Goal: Task Accomplishment & Management: Complete application form

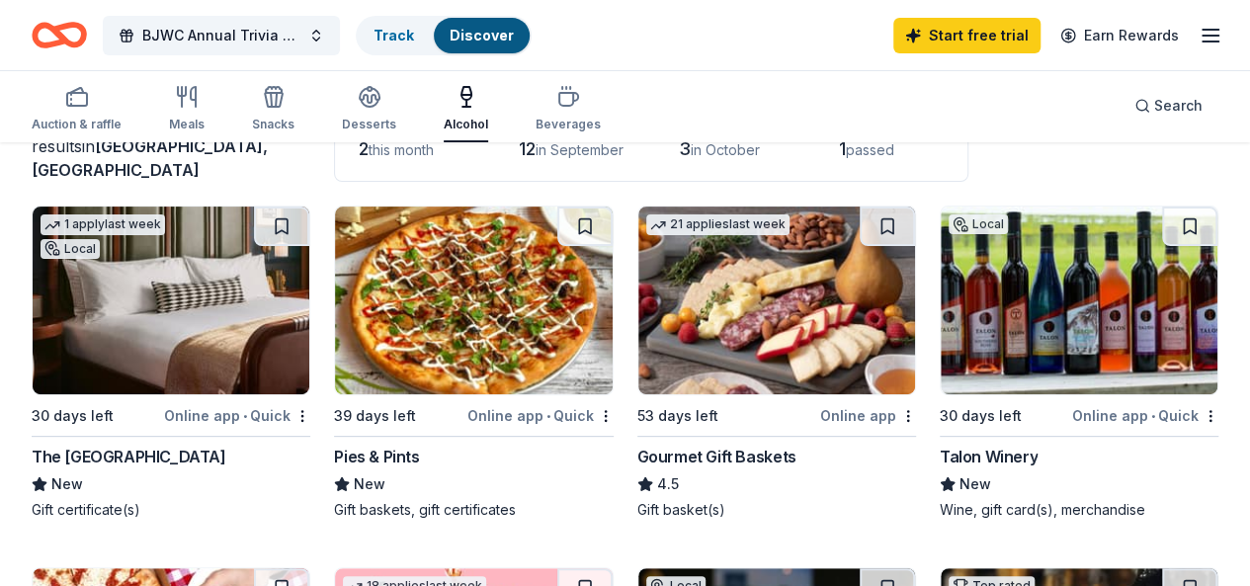
scroll to position [203, 0]
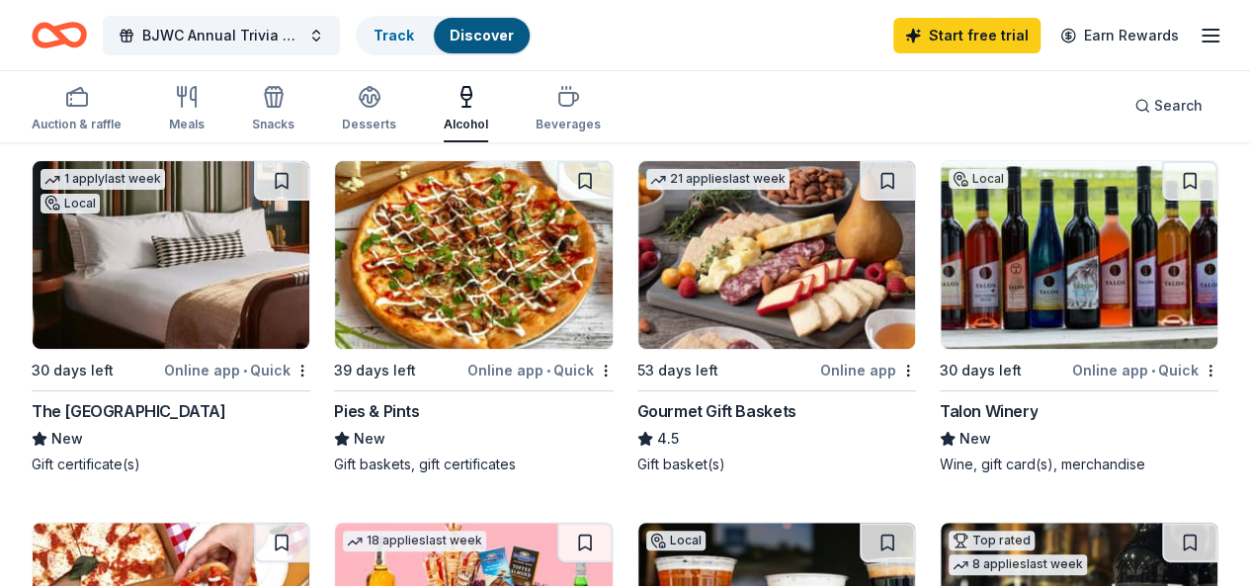
click at [940, 251] on img at bounding box center [1078, 255] width 277 height 188
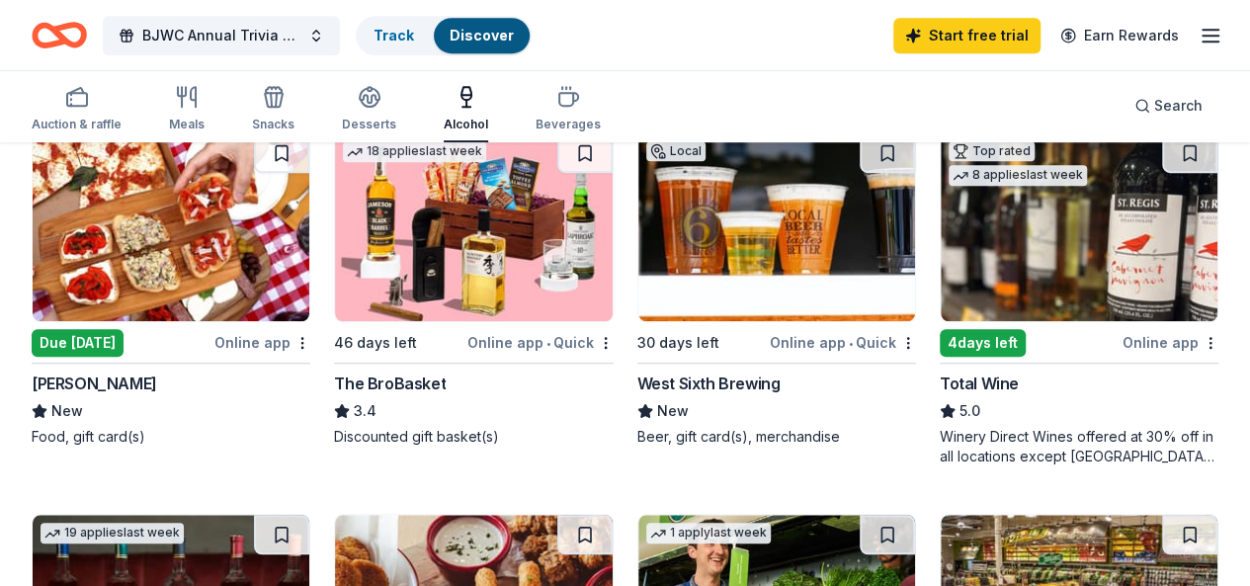
scroll to position [598, 0]
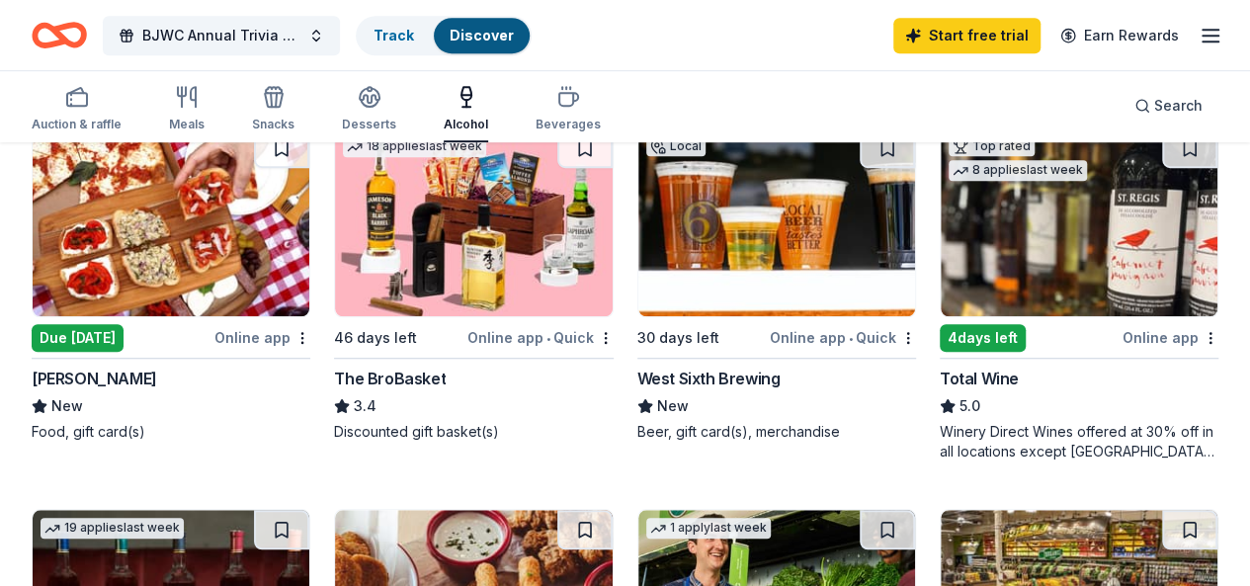
click at [940, 207] on img at bounding box center [1078, 222] width 277 height 188
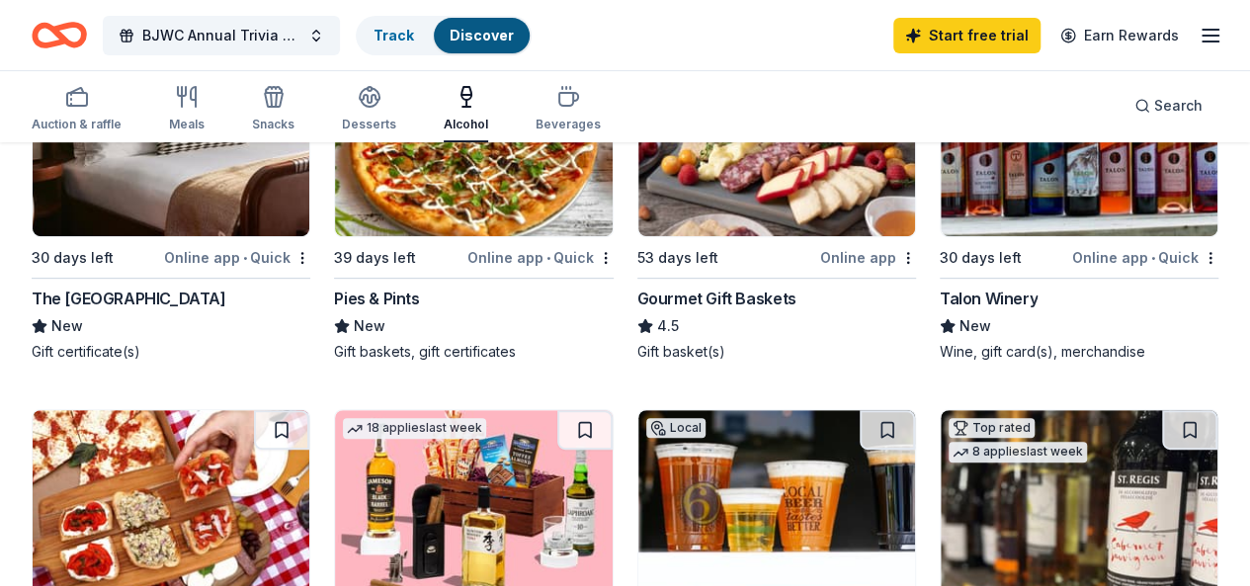
scroll to position [0, 0]
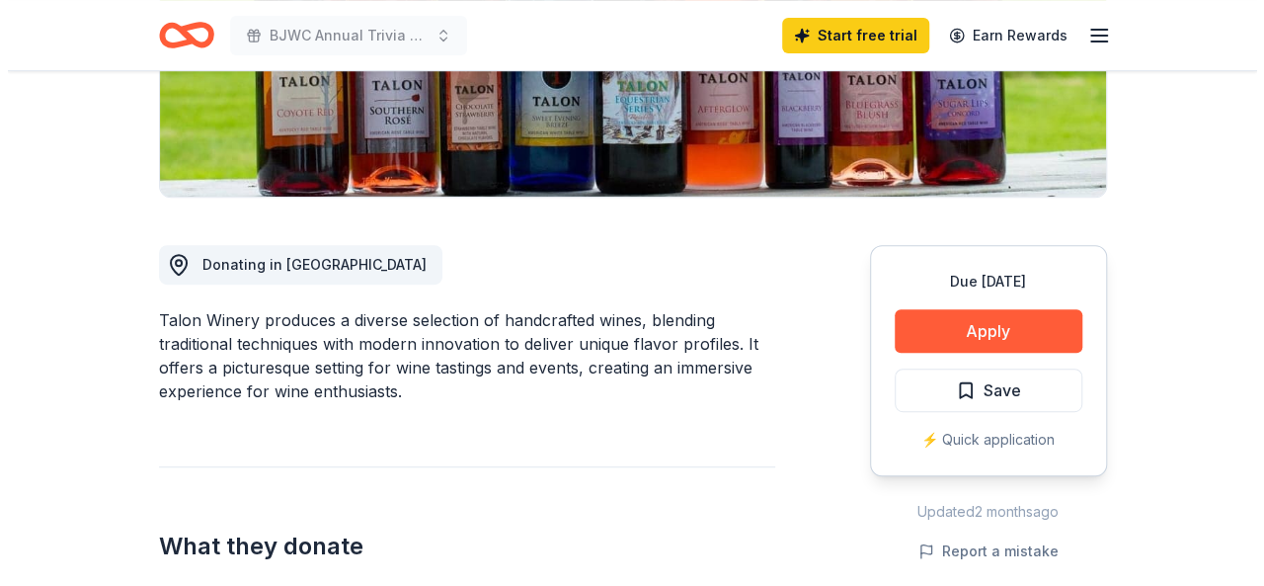
scroll to position [407, 0]
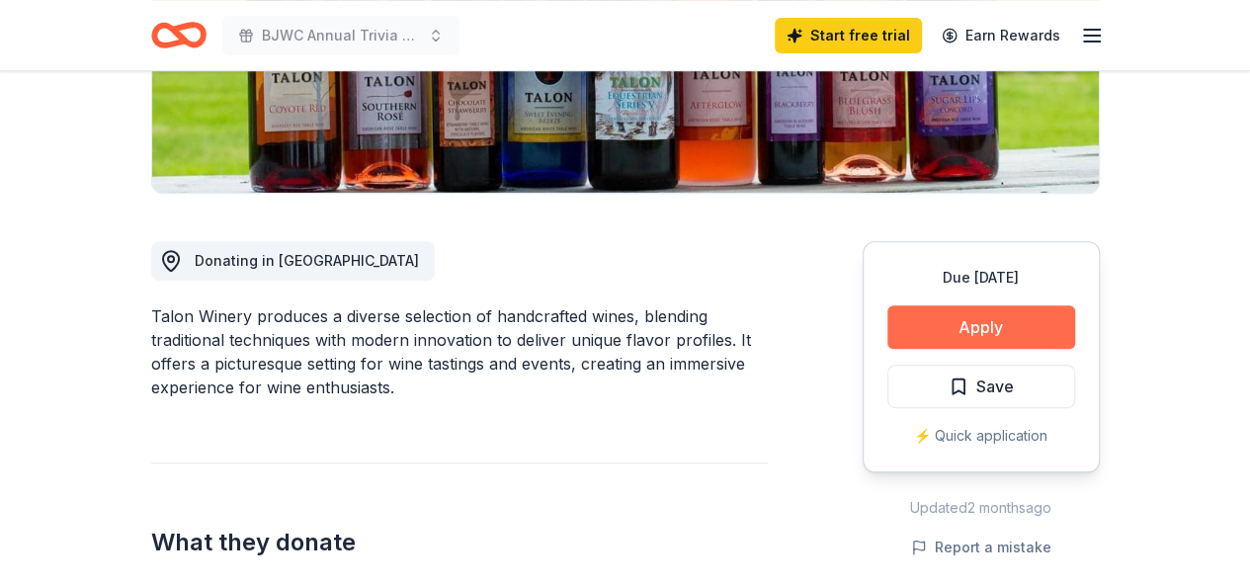
click at [1030, 333] on button "Apply" at bounding box center [981, 326] width 188 height 43
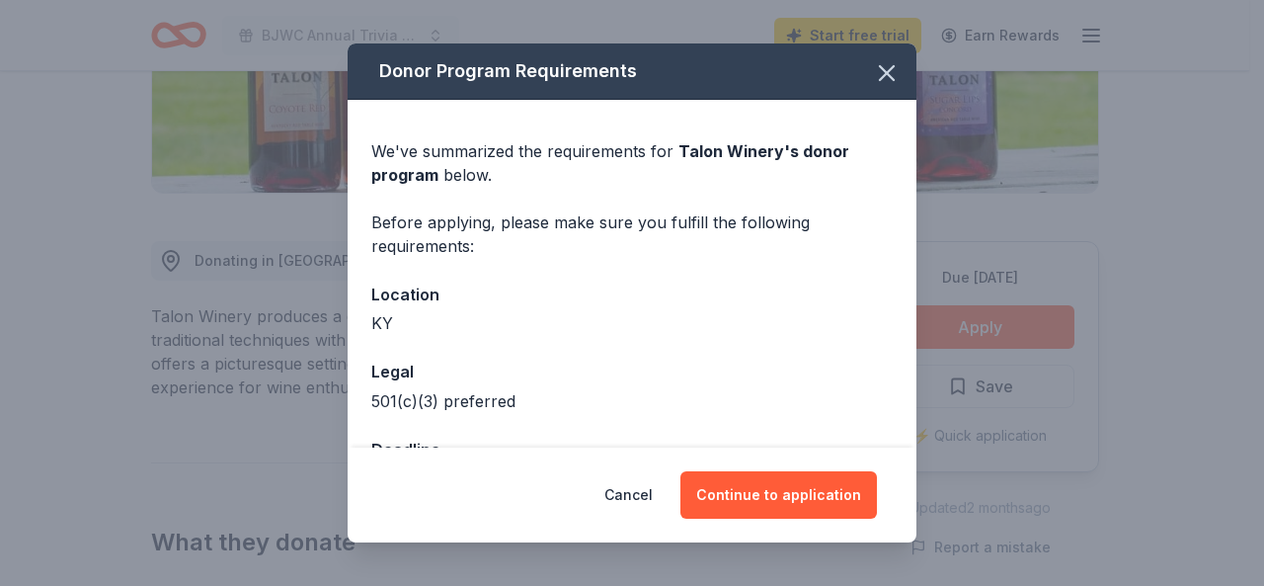
scroll to position [69, 0]
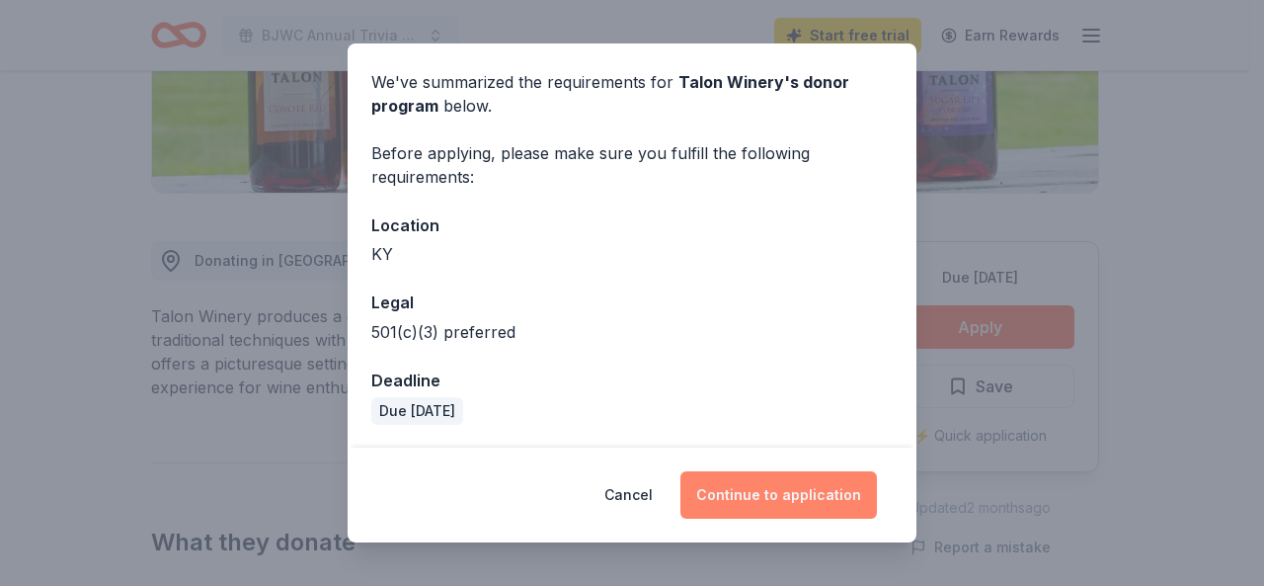
click at [800, 483] on button "Continue to application" at bounding box center [779, 494] width 197 height 47
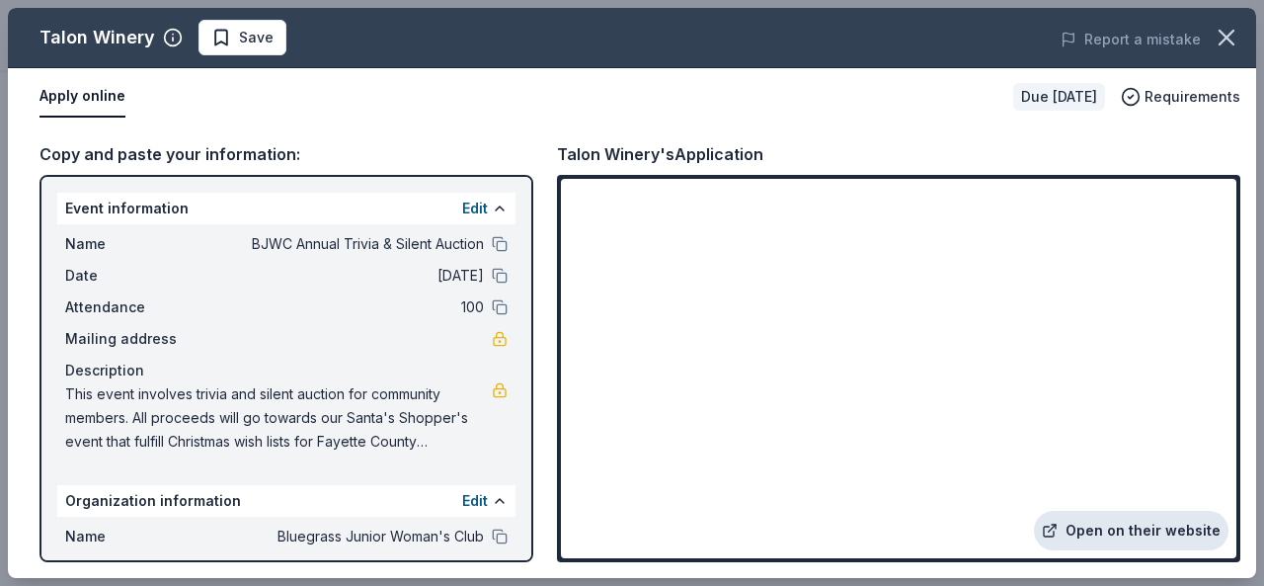
click at [1152, 527] on link "Open on their website" at bounding box center [1131, 531] width 195 height 40
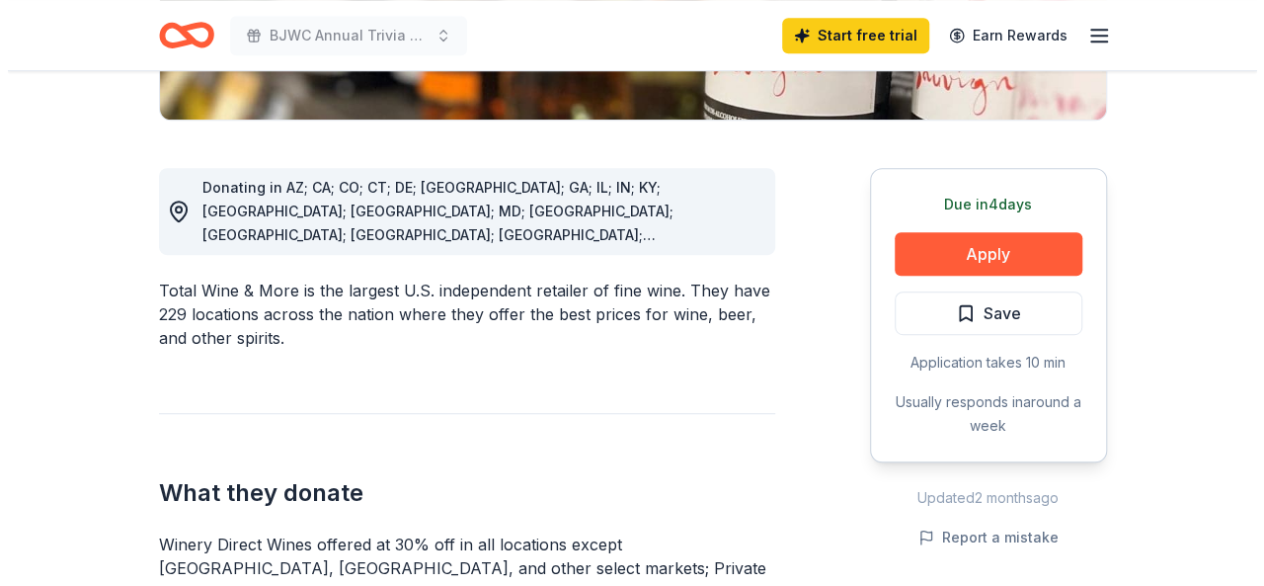
scroll to position [513, 0]
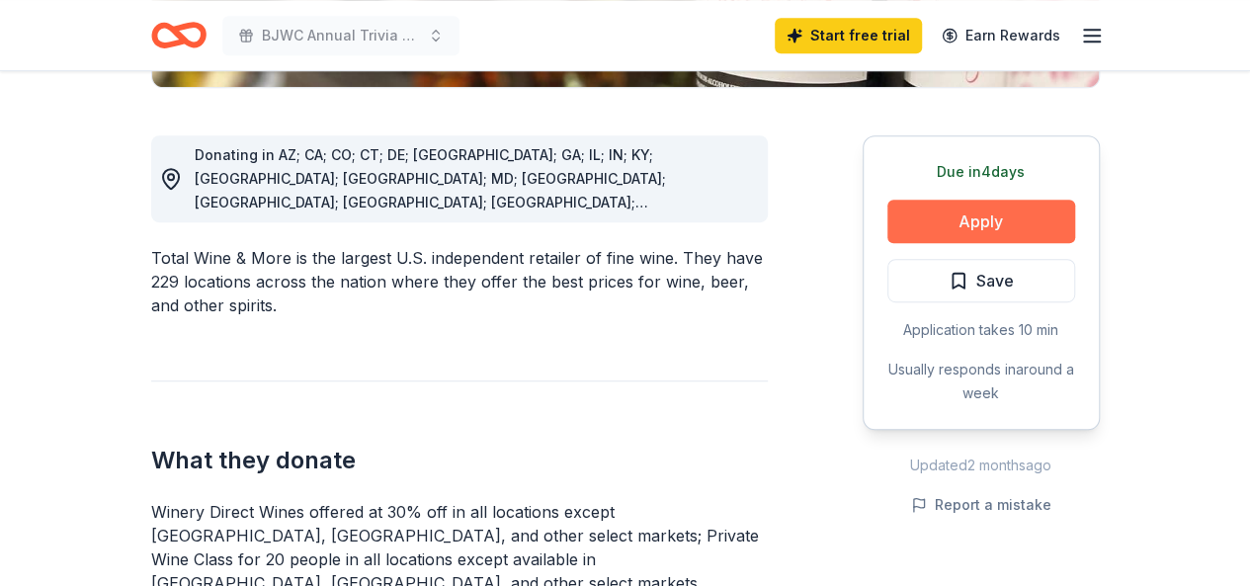
click at [982, 220] on button "Apply" at bounding box center [981, 221] width 188 height 43
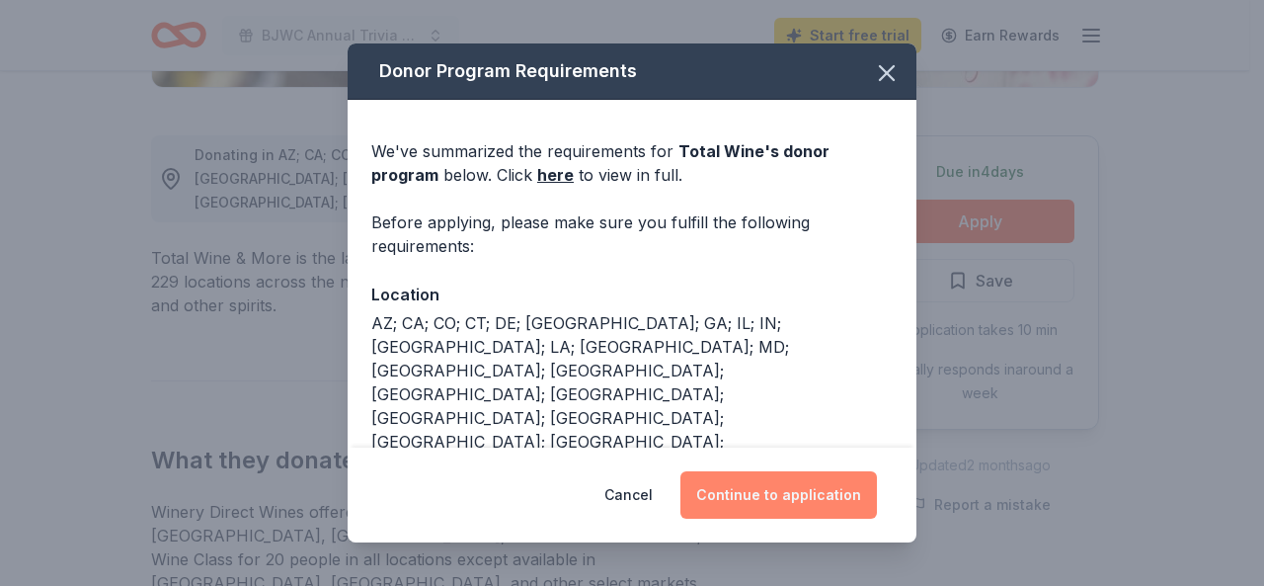
click at [815, 504] on button "Continue to application" at bounding box center [779, 494] width 197 height 47
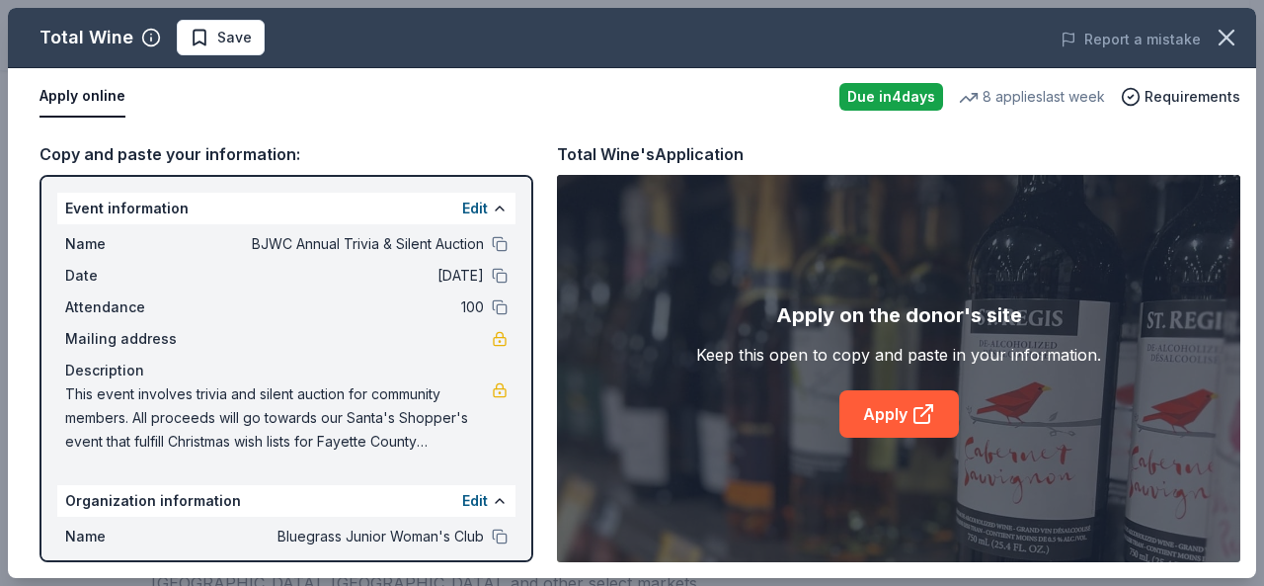
click at [877, 449] on div "Apply on the donor's site Keep this open to copy and paste in your information.…" at bounding box center [899, 368] width 684 height 387
click at [877, 420] on link "Apply" at bounding box center [900, 413] width 120 height 47
